Goal: Use online tool/utility

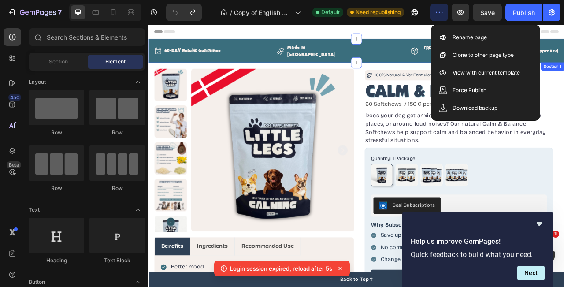
scroll to position [180, 0]
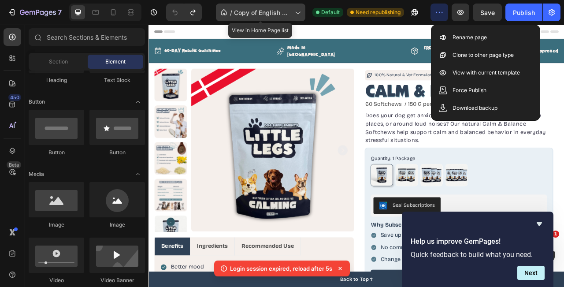
click at [269, 17] on div "/ Copy of English with normal pallete- Jul 25, 15:41:40" at bounding box center [260, 13] width 89 height 18
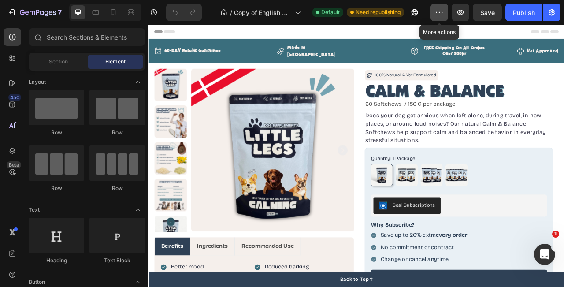
click at [441, 14] on icon "button" at bounding box center [439, 12] width 9 height 9
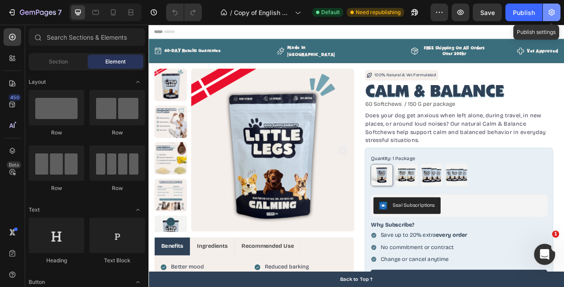
click at [557, 18] on button "button" at bounding box center [551, 13] width 18 height 18
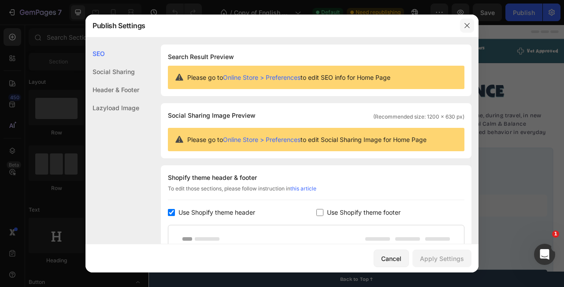
drag, startPoint x: 467, startPoint y: 29, endPoint x: 403, endPoint y: 5, distance: 68.0
click at [467, 29] on icon "button" at bounding box center [466, 25] width 7 height 7
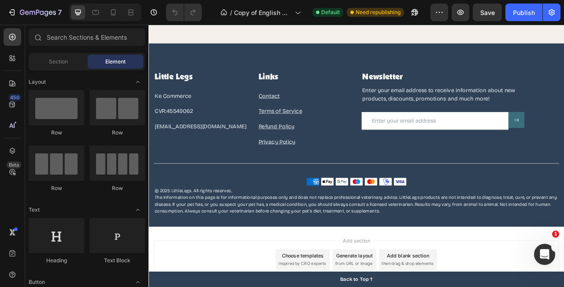
scroll to position [2543, 0]
